Goal: Information Seeking & Learning: Learn about a topic

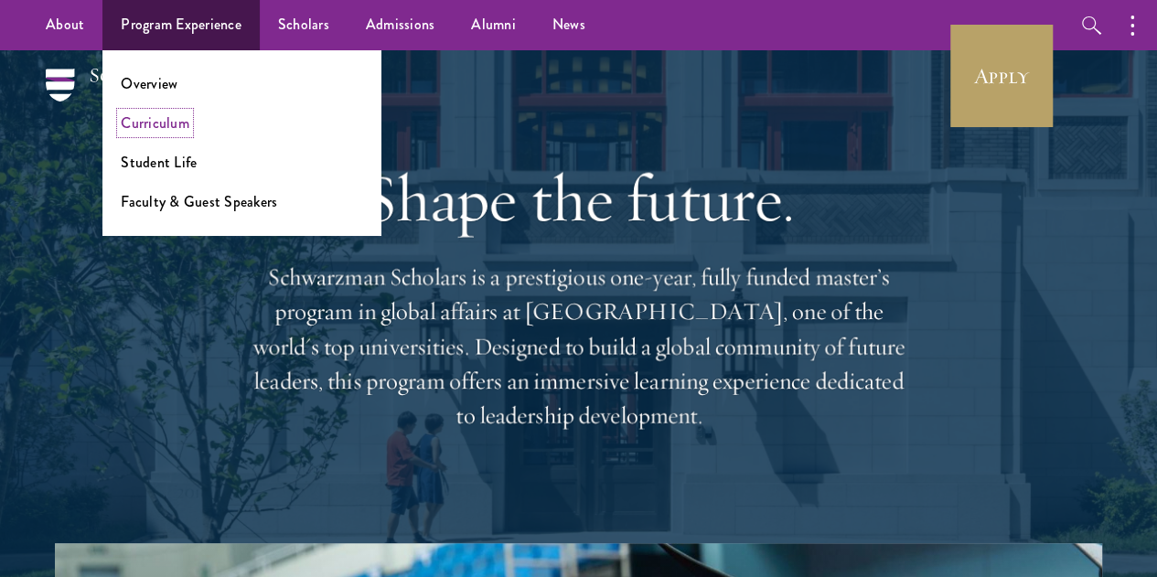
click at [164, 123] on link "Curriculum" at bounding box center [155, 122] width 69 height 21
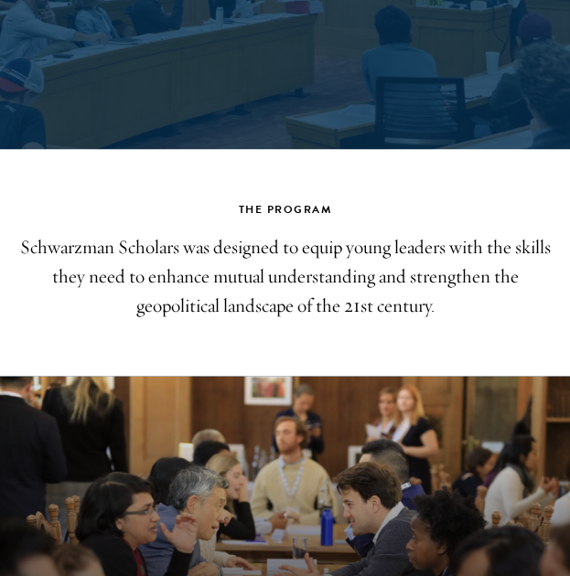
scroll to position [294, 0]
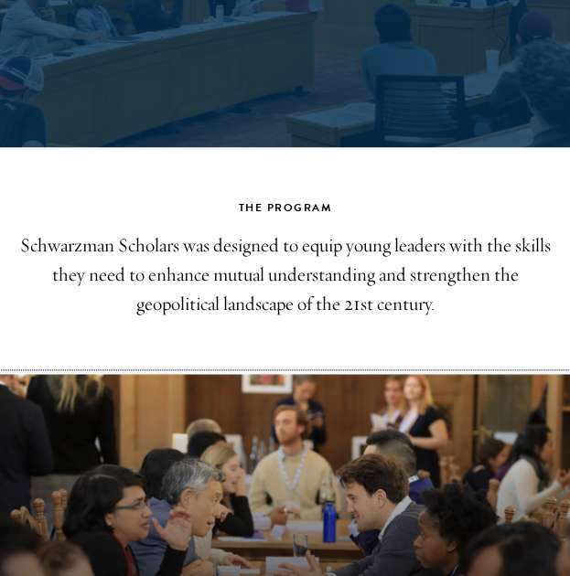
click at [212, 481] on button "Curriculum" at bounding box center [285, 534] width 570 height 320
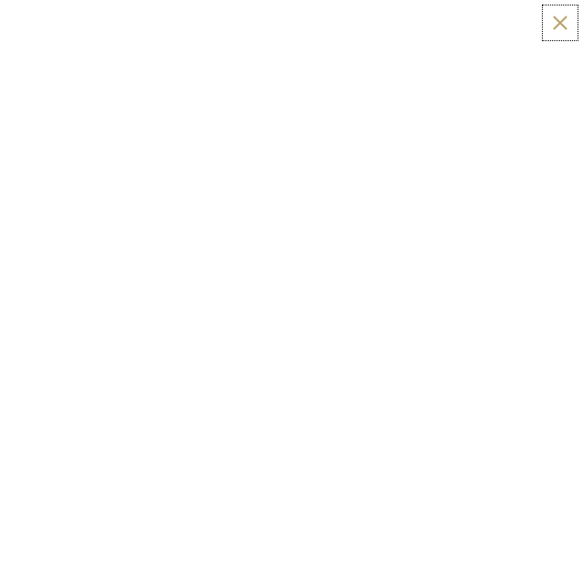
click at [566, 19] on button at bounding box center [560, 22] width 27 height 27
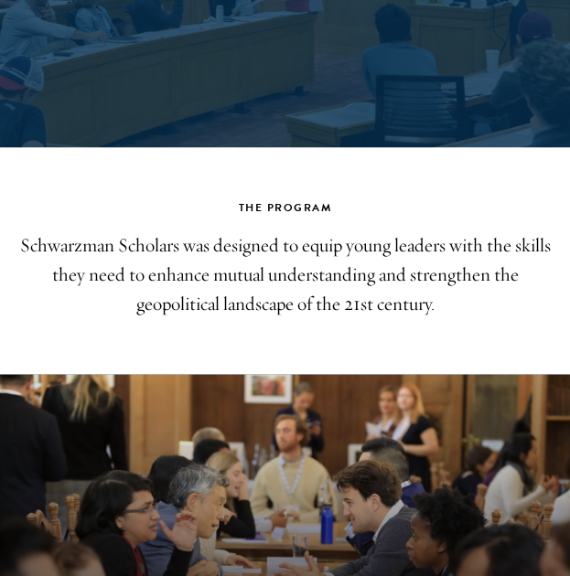
click at [327, 365] on div "The Program Schwarzman Scholars was designed to equip young leaders with the sk…" at bounding box center [285, 480] width 570 height 565
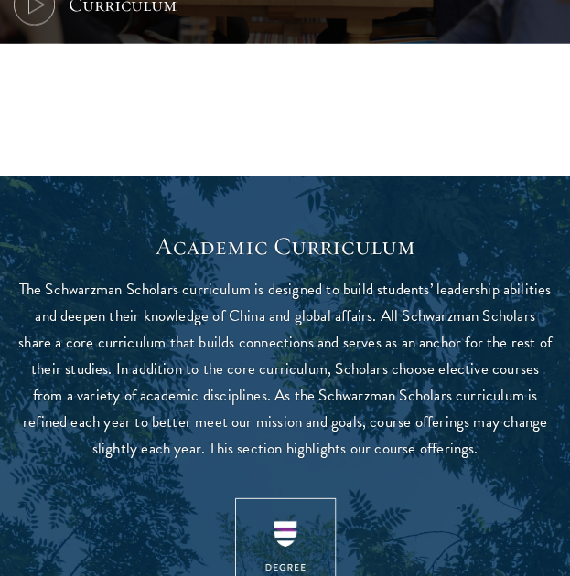
scroll to position [4413, 0]
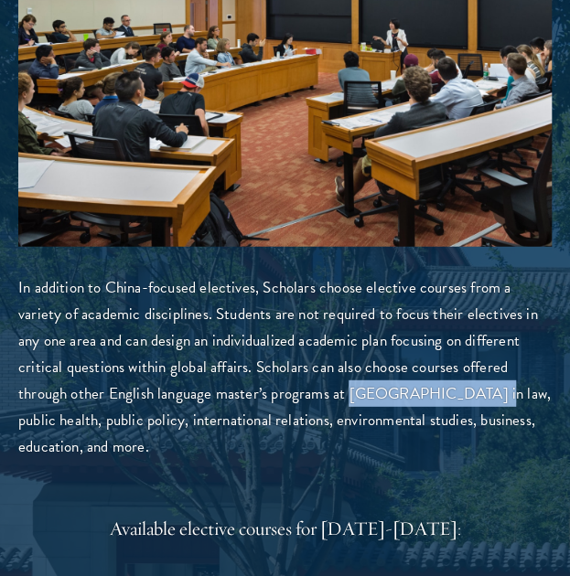
drag, startPoint x: 256, startPoint y: 288, endPoint x: 373, endPoint y: 288, distance: 117.1
click at [373, 288] on p "In addition to China-focused electives, Scholars choose elective courses from a…" at bounding box center [284, 367] width 533 height 186
copy p "[GEOGRAPHIC_DATA]"
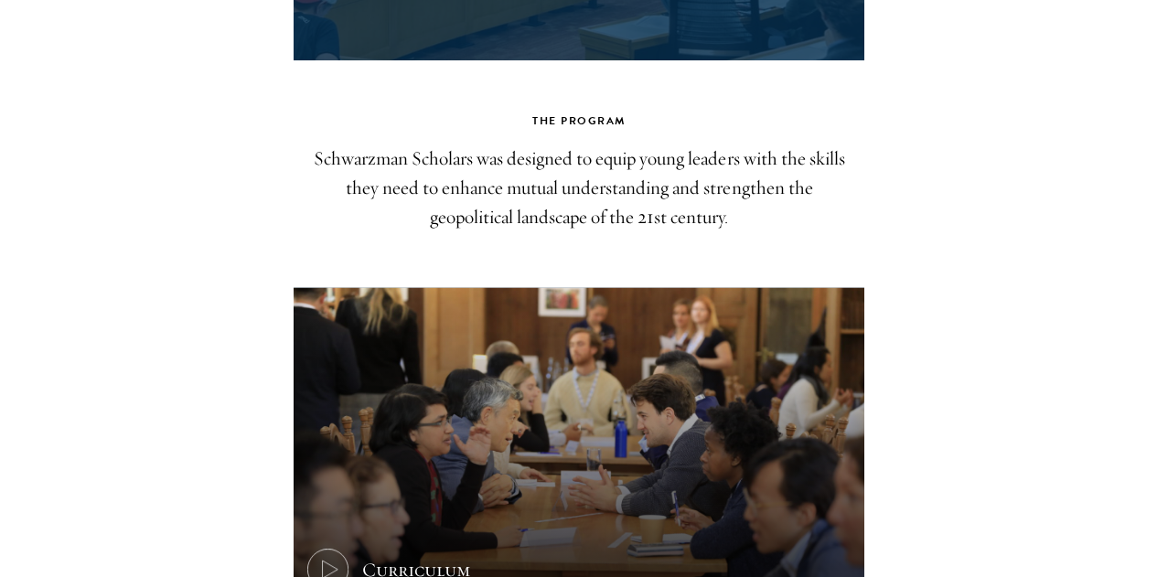
scroll to position [0, 0]
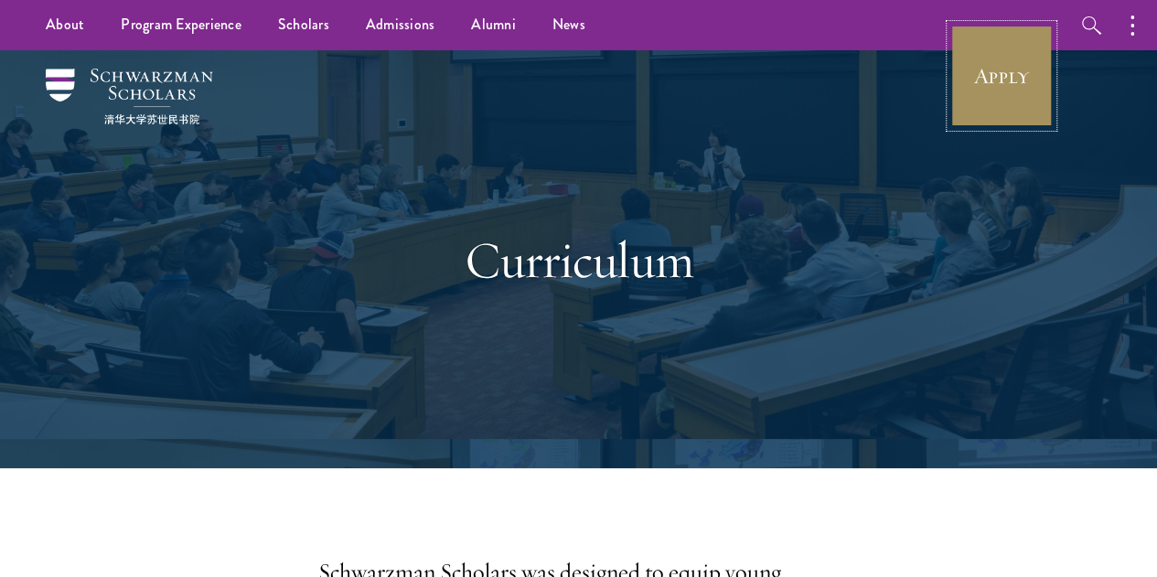
click at [973, 80] on link "Apply" at bounding box center [1001, 76] width 102 height 102
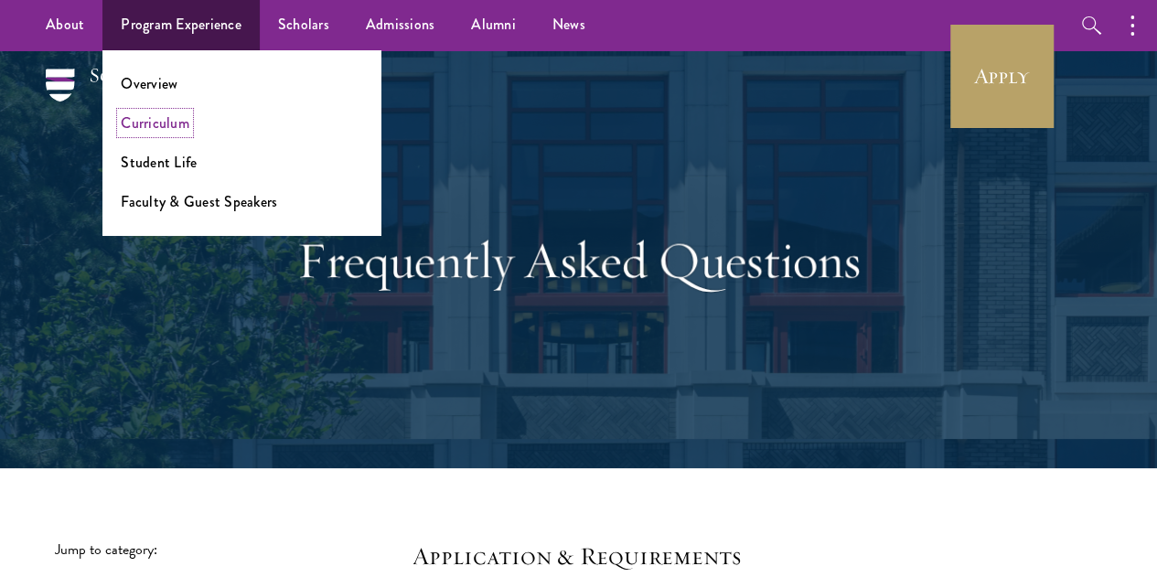
click at [174, 118] on link "Curriculum" at bounding box center [155, 122] width 69 height 21
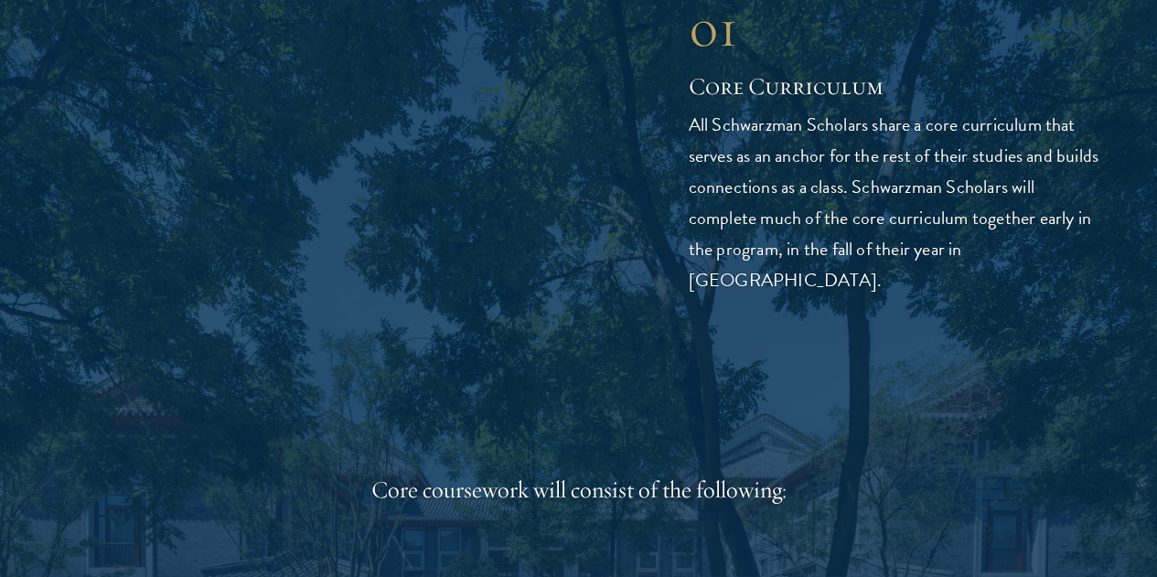
scroll to position [2422, 0]
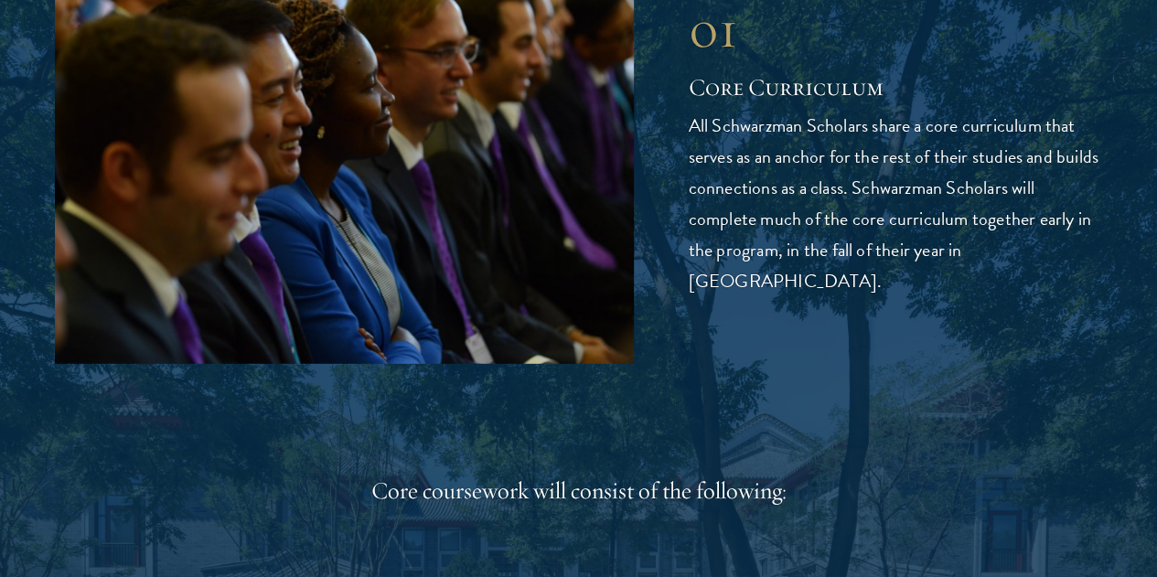
click at [487, 319] on img at bounding box center [344, 146] width 579 height 433
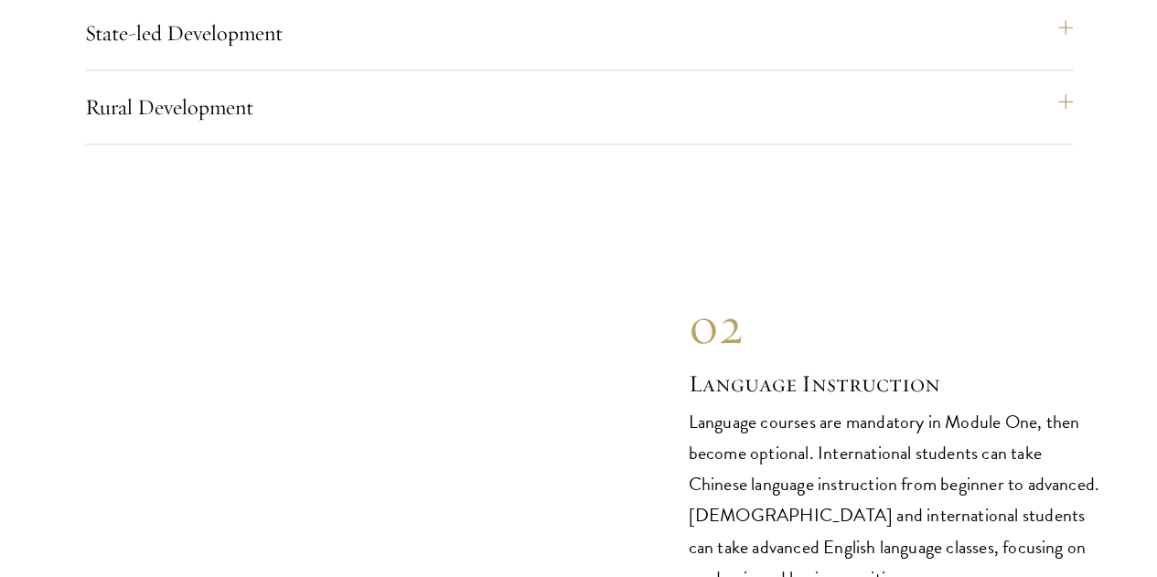
scroll to position [8136, 0]
